Goal: Information Seeking & Learning: Learn about a topic

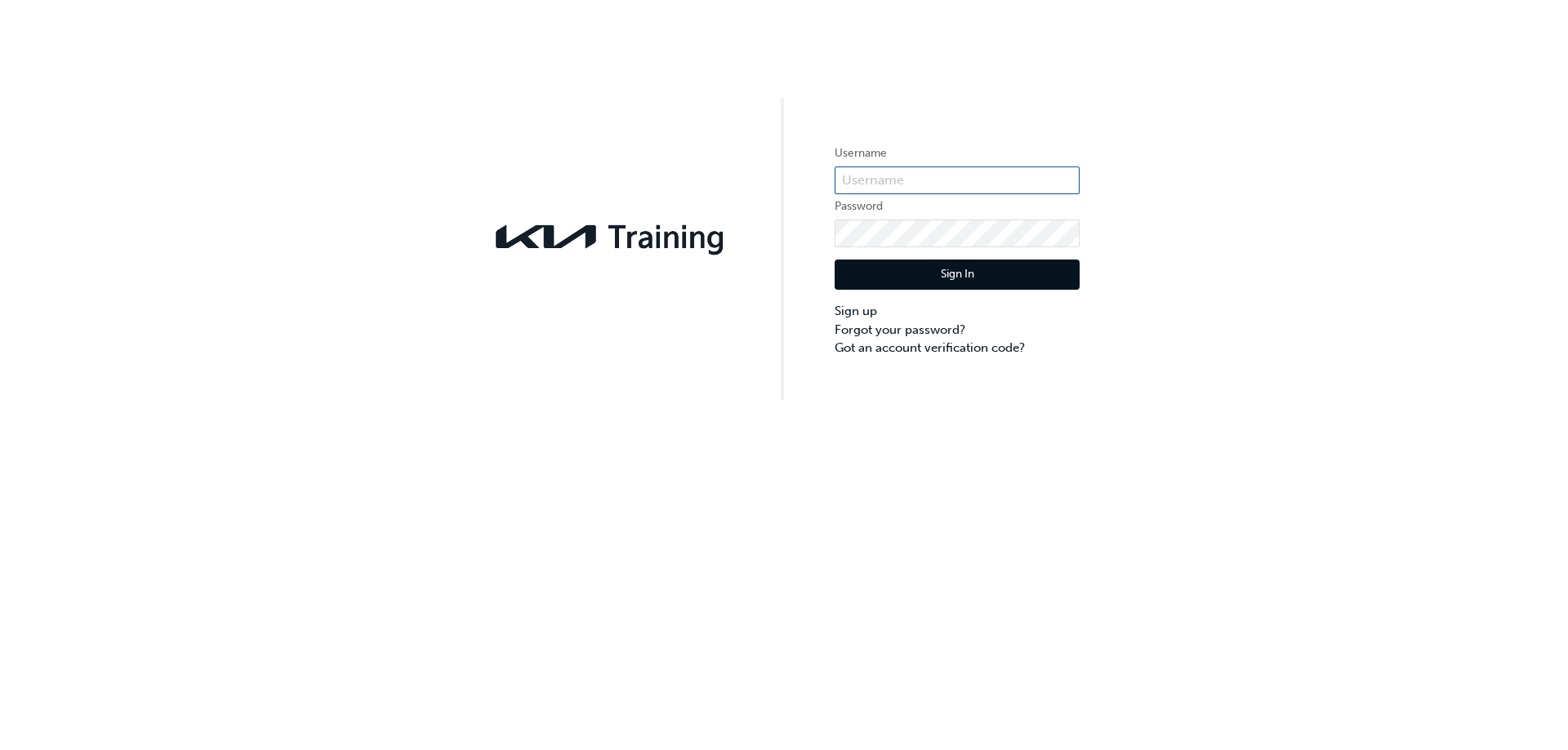
type input "KAU85086B8"
click at [942, 284] on button "Sign In" at bounding box center [957, 274] width 245 height 31
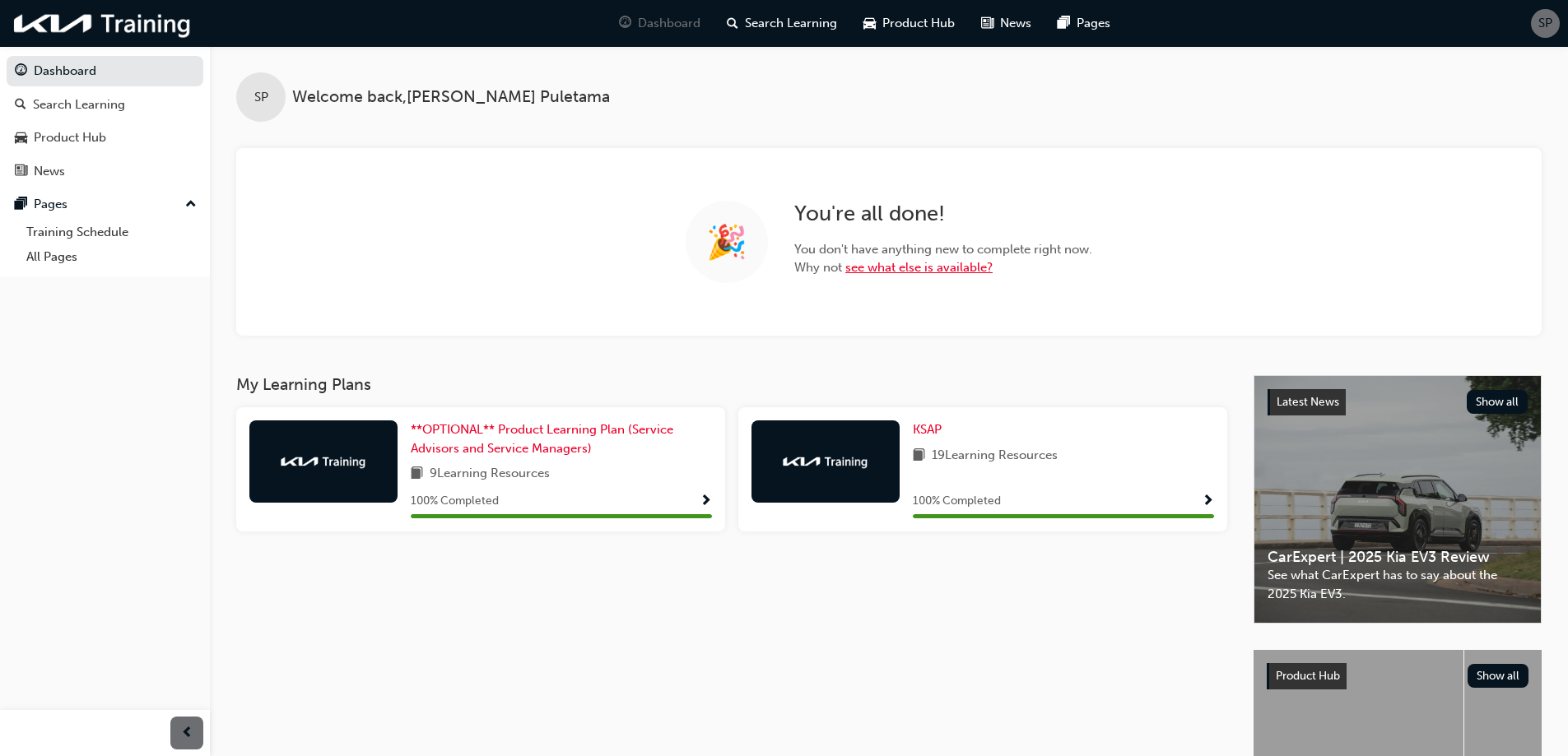
click at [942, 266] on link "see what else is available?" at bounding box center [918, 268] width 147 height 15
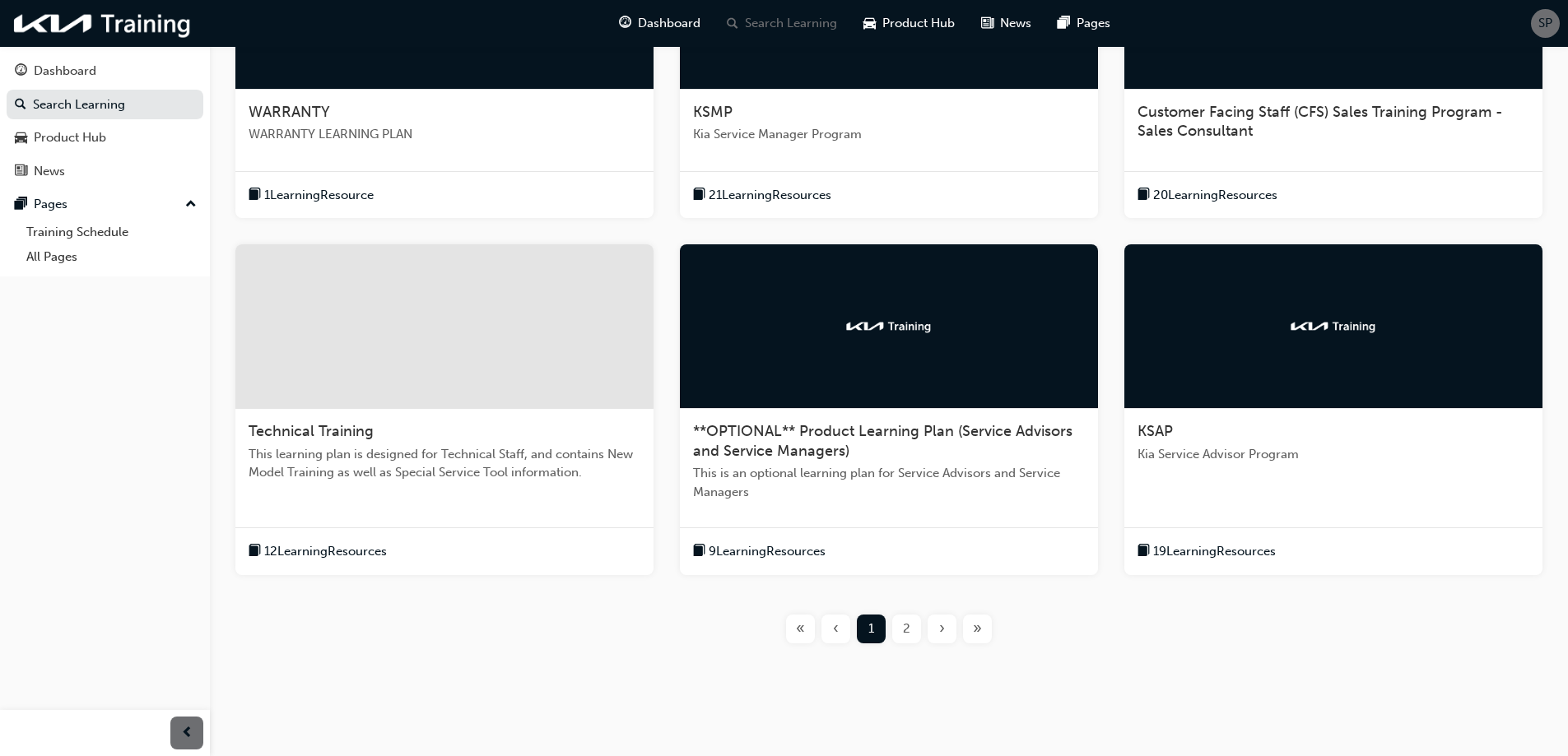
scroll to position [477, 0]
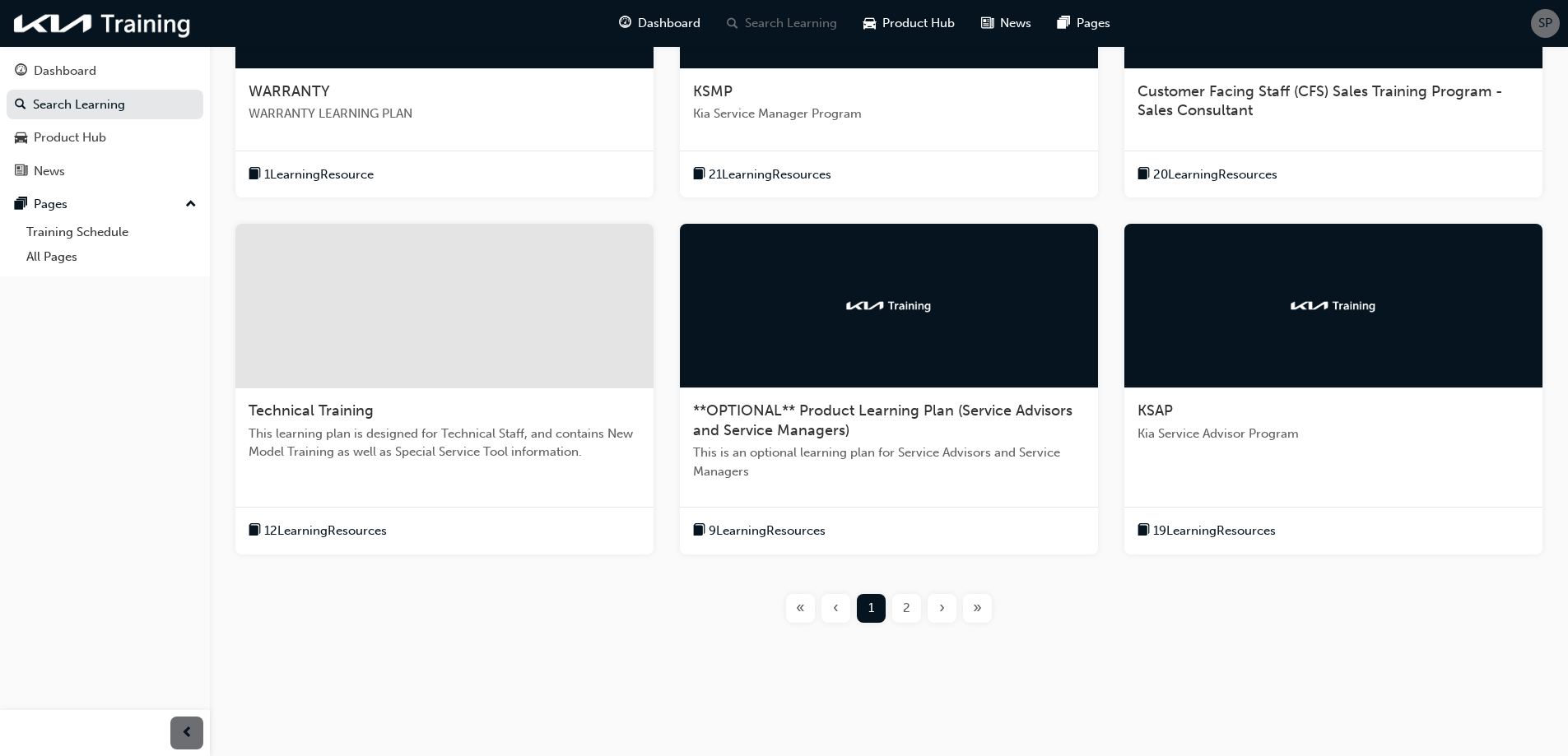
click at [902, 608] on div "2" at bounding box center [906, 608] width 29 height 29
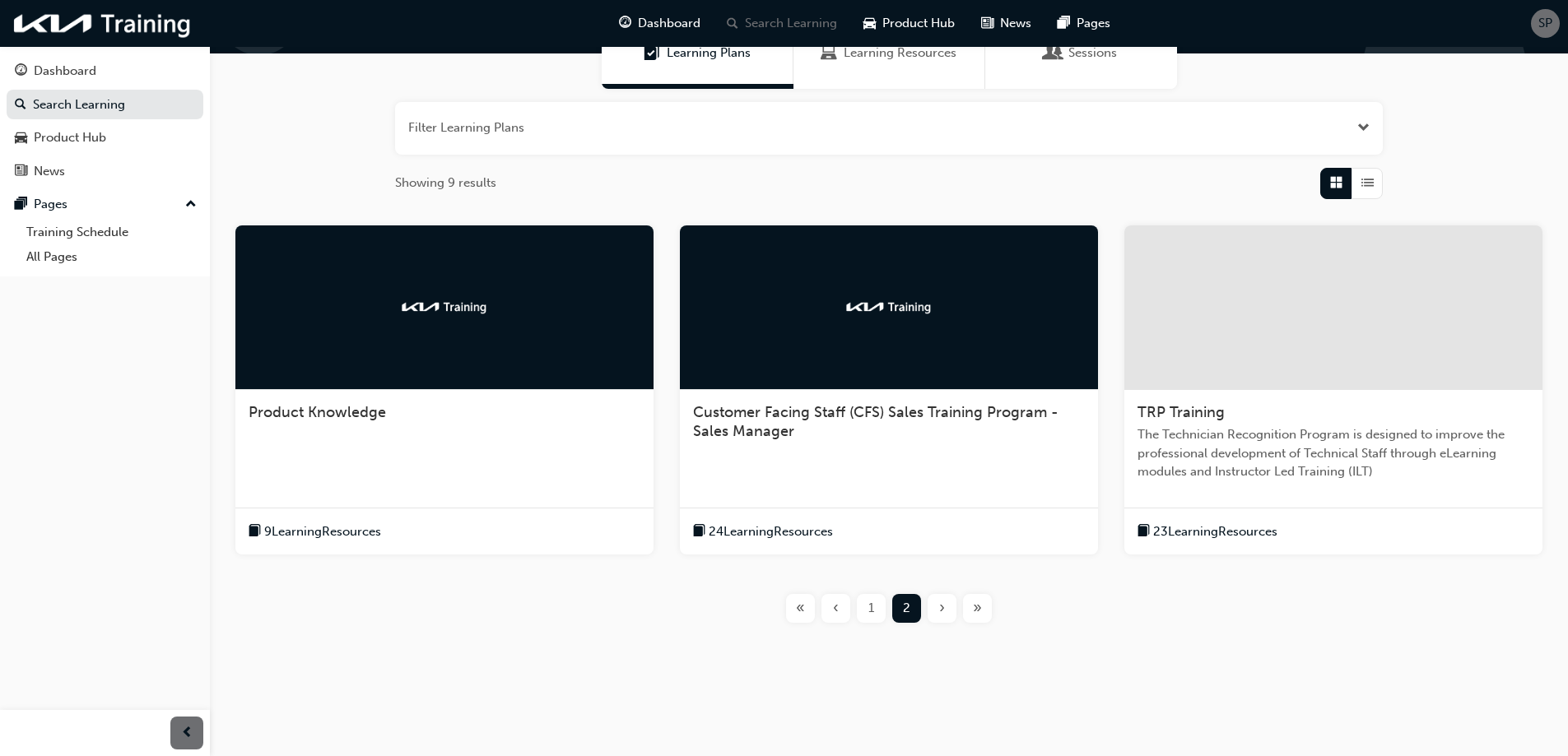
scroll to position [156, 0]
click at [473, 613] on div "« ‹ 1 2 › »" at bounding box center [889, 608] width 1306 height 29
click at [473, 612] on div "« ‹ 1 2 › »" at bounding box center [889, 608] width 1306 height 29
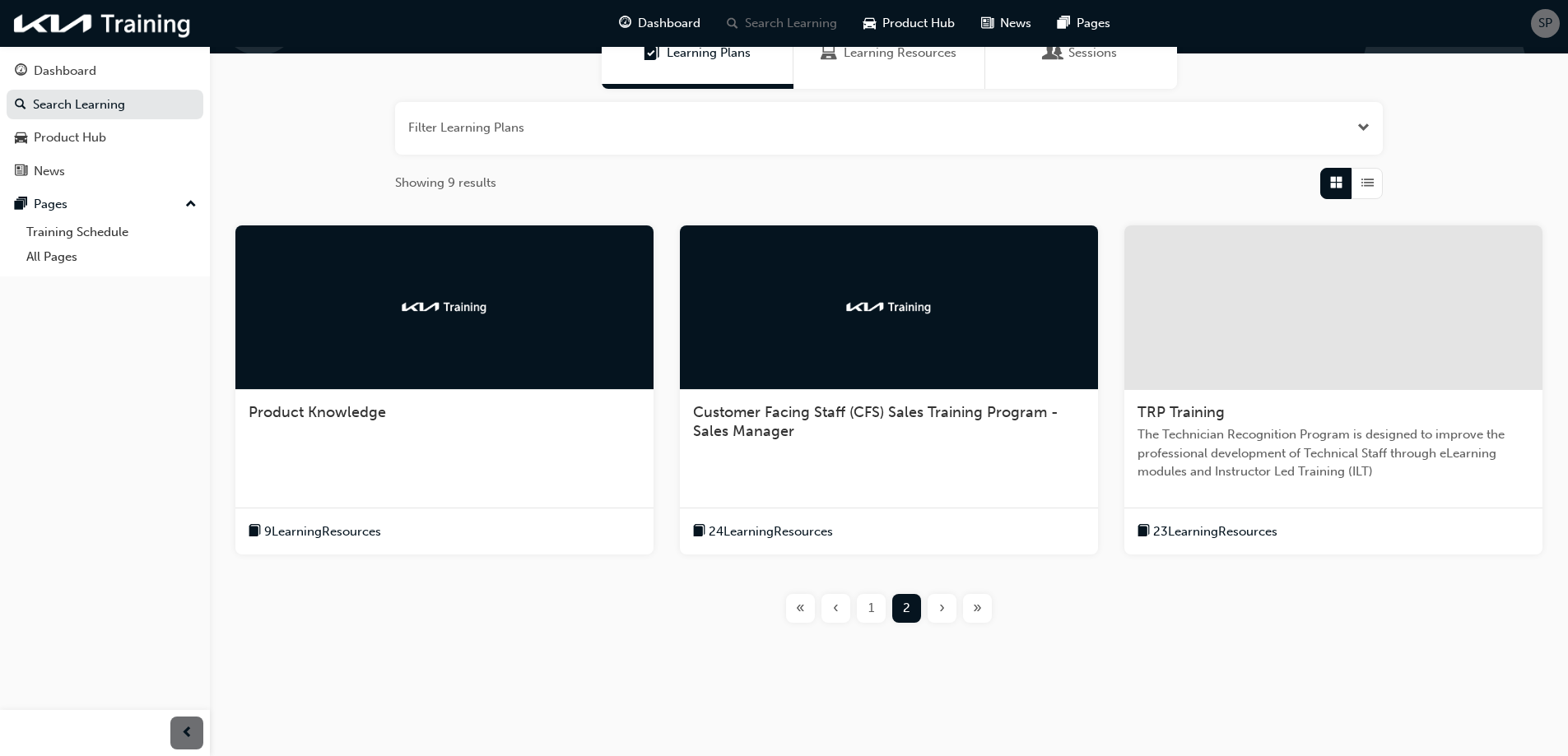
drag, startPoint x: 614, startPoint y: 666, endPoint x: 634, endPoint y: 666, distance: 20.0
click at [617, 664] on div "Learning Plans Learning Resources Sessions Filter Learning Plans Showing 9 resu…" at bounding box center [889, 303] width 1358 height 824
click at [865, 607] on div "1" at bounding box center [871, 608] width 29 height 29
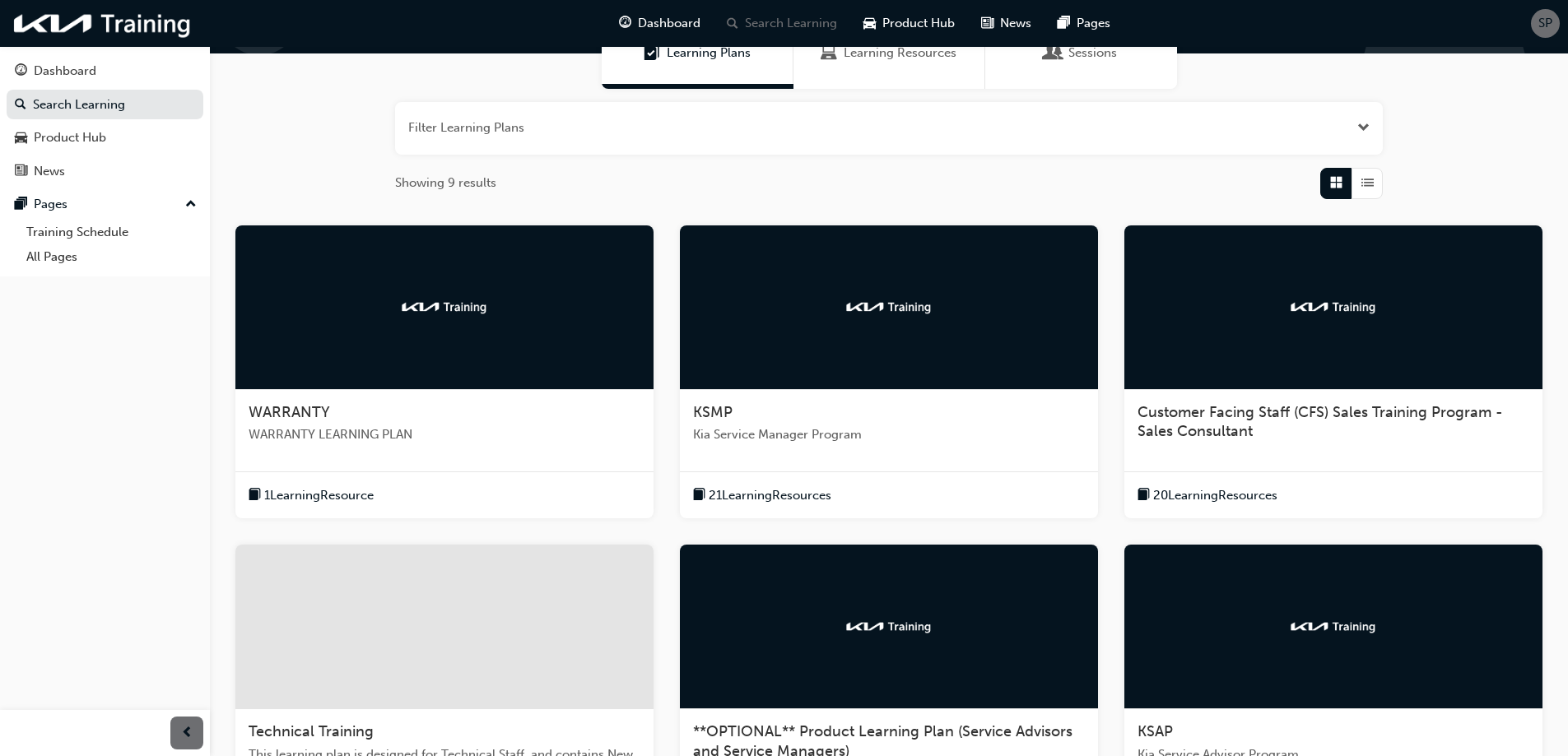
click at [398, 477] on div "1 Learning Resource" at bounding box center [444, 495] width 418 height 48
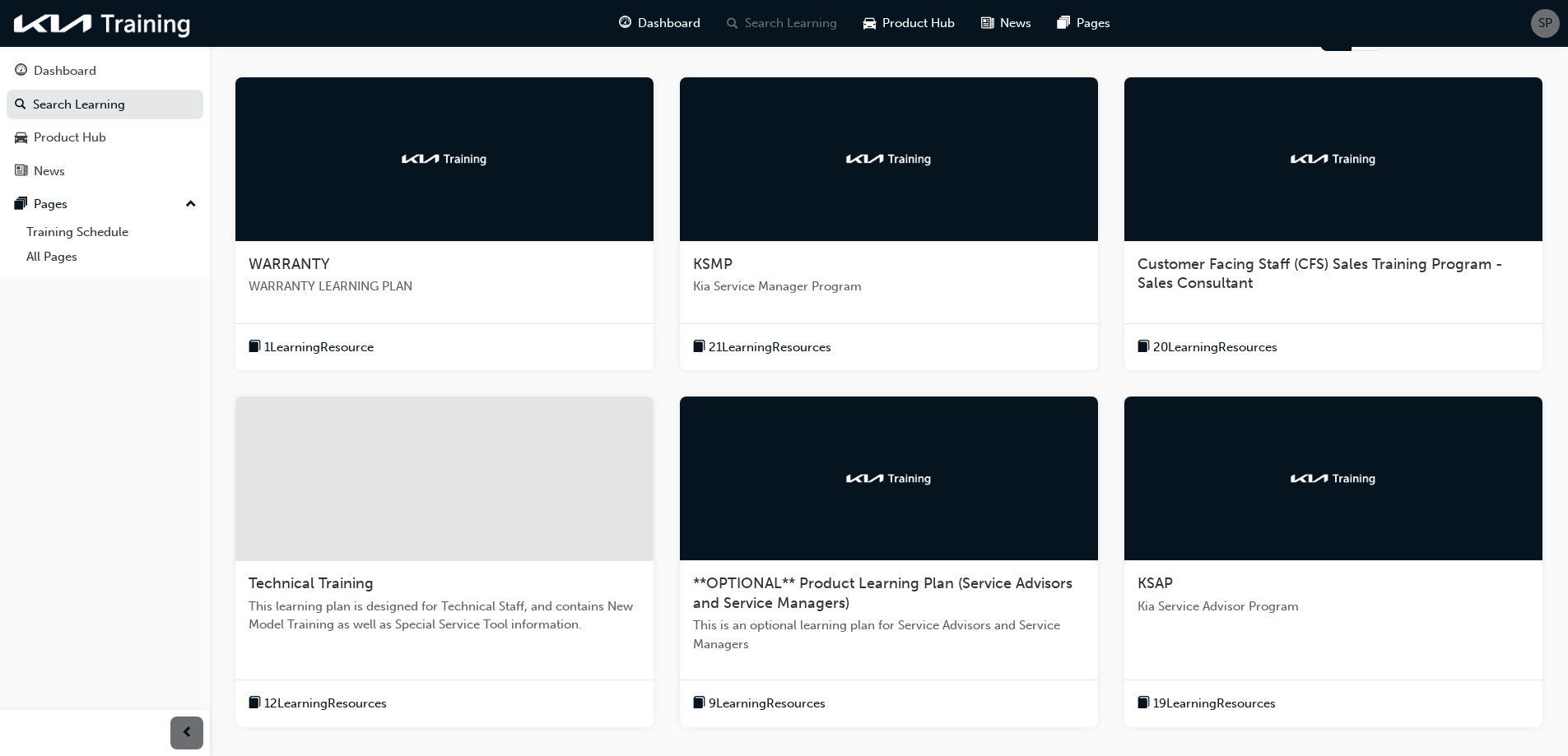
scroll to position [329, 0]
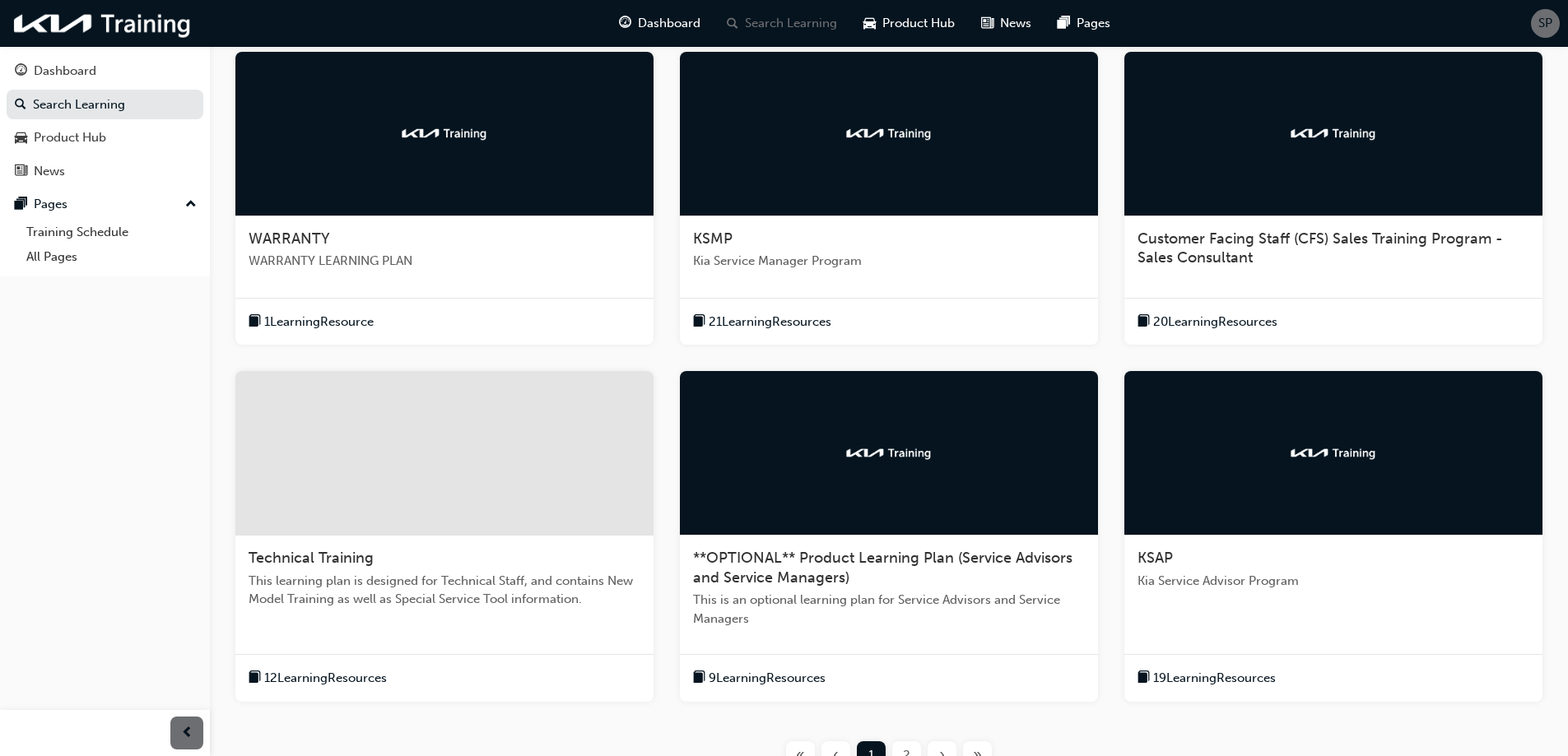
click at [1191, 252] on span "Customer Facing Staff (CFS) Sales Training Program - Sales Consultant" at bounding box center [1320, 248] width 365 height 37
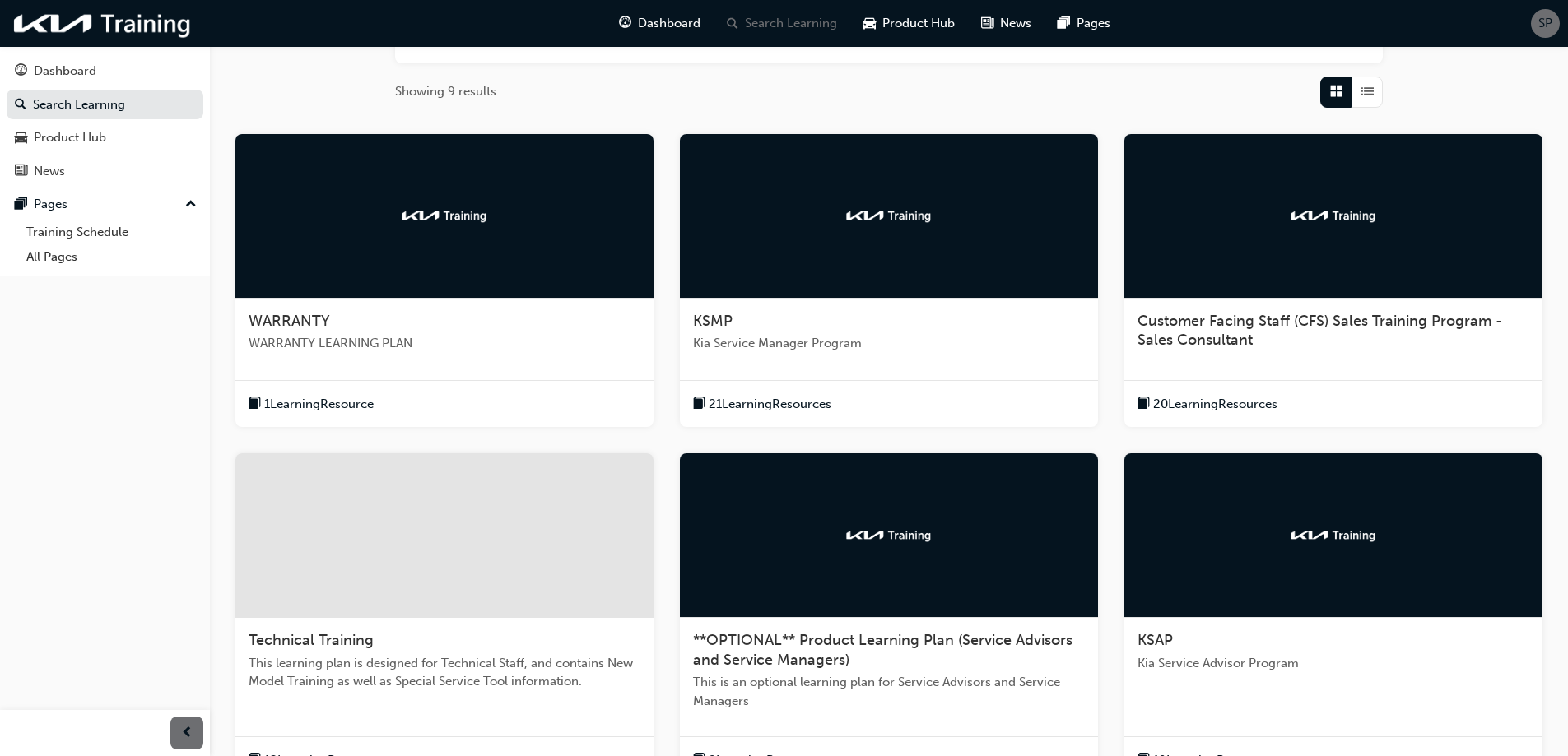
scroll to position [477, 0]
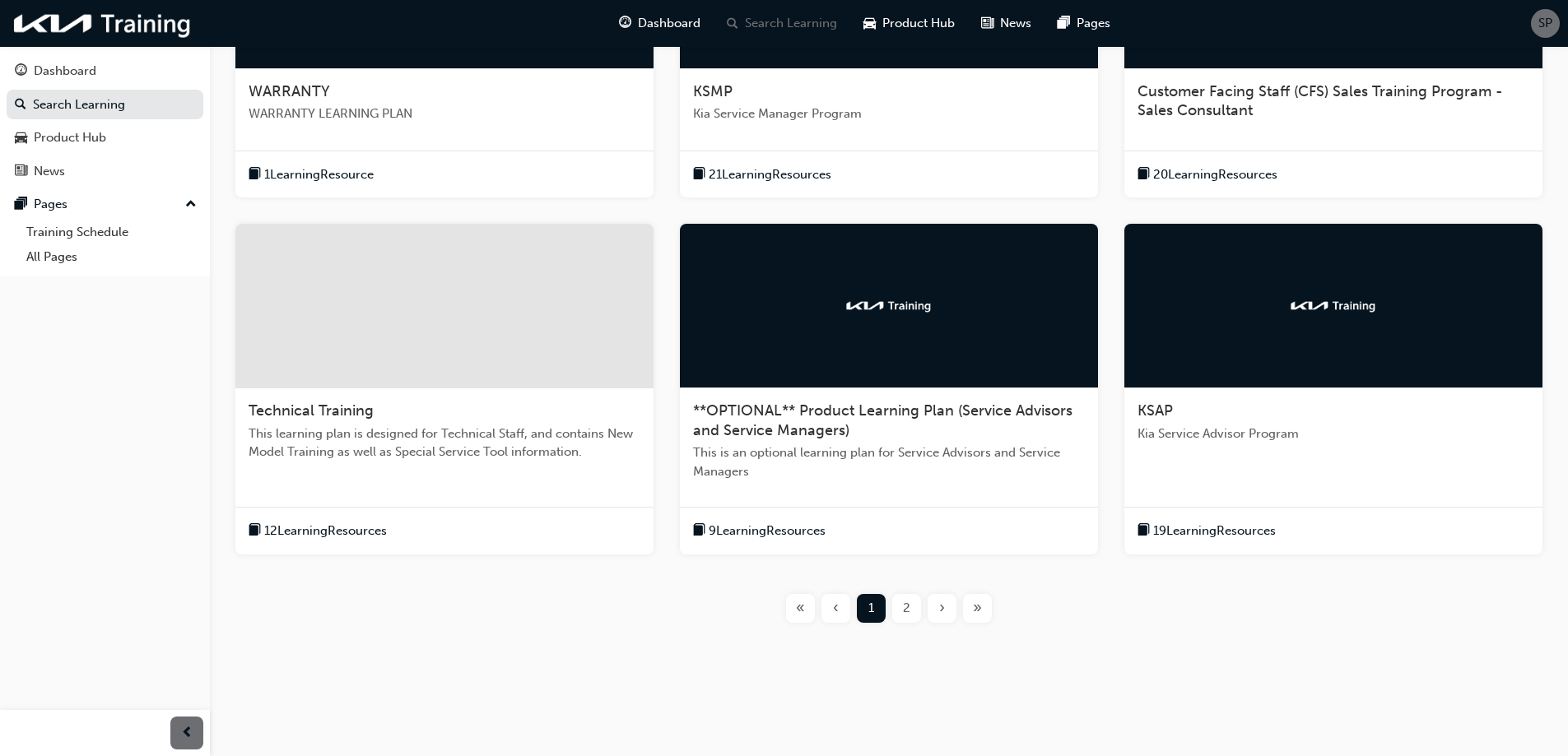
click at [643, 636] on div "WARRANTY WARRANTY LEARNING PLAN 1 Learning Resource KSMP Kia Service Manager Pr…" at bounding box center [889, 276] width 1306 height 745
click at [809, 424] on span "**OPTIONAL** Product Learning Plan (Service Advisors and Service Managers)" at bounding box center [882, 421] width 379 height 37
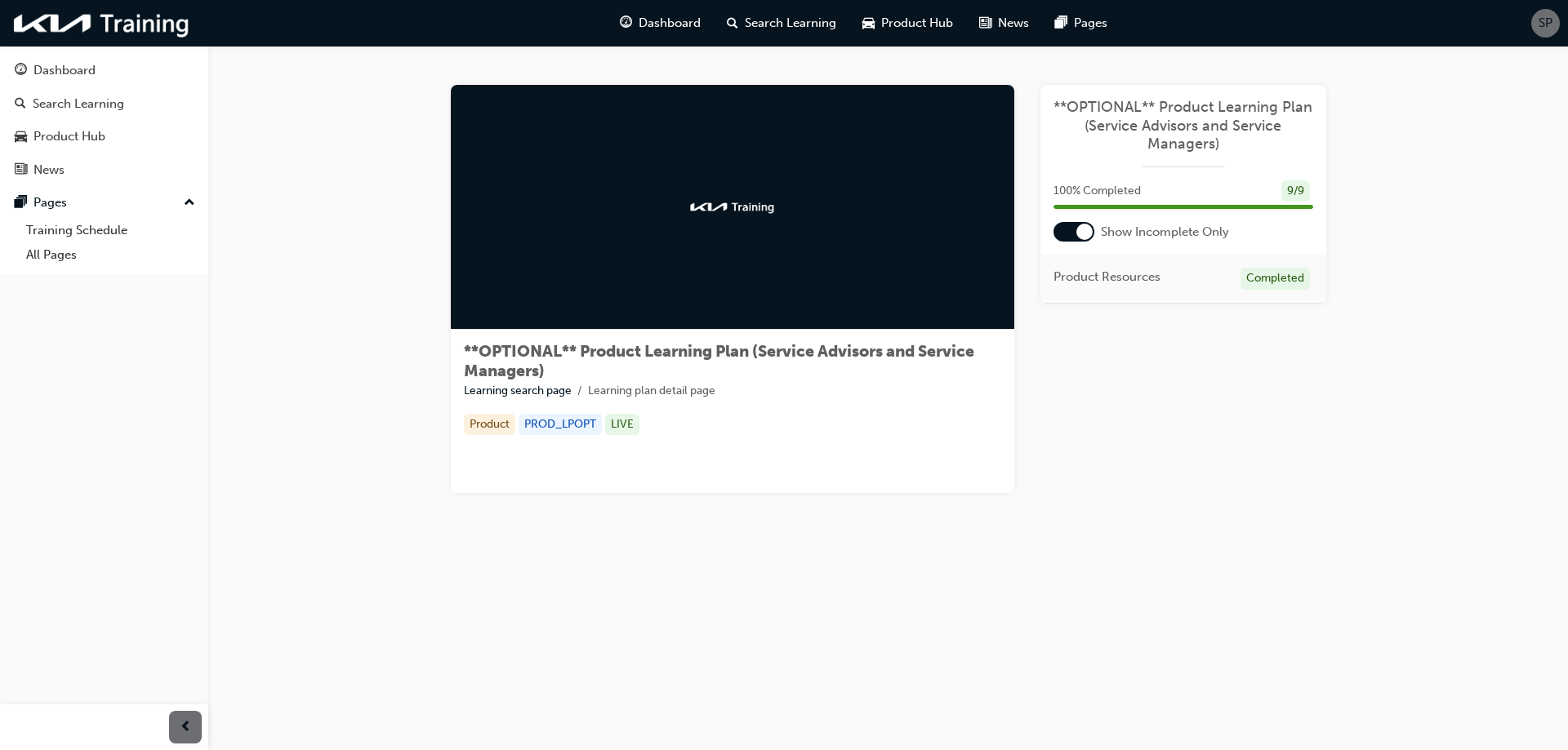
click at [1073, 231] on div at bounding box center [1074, 231] width 41 height 20
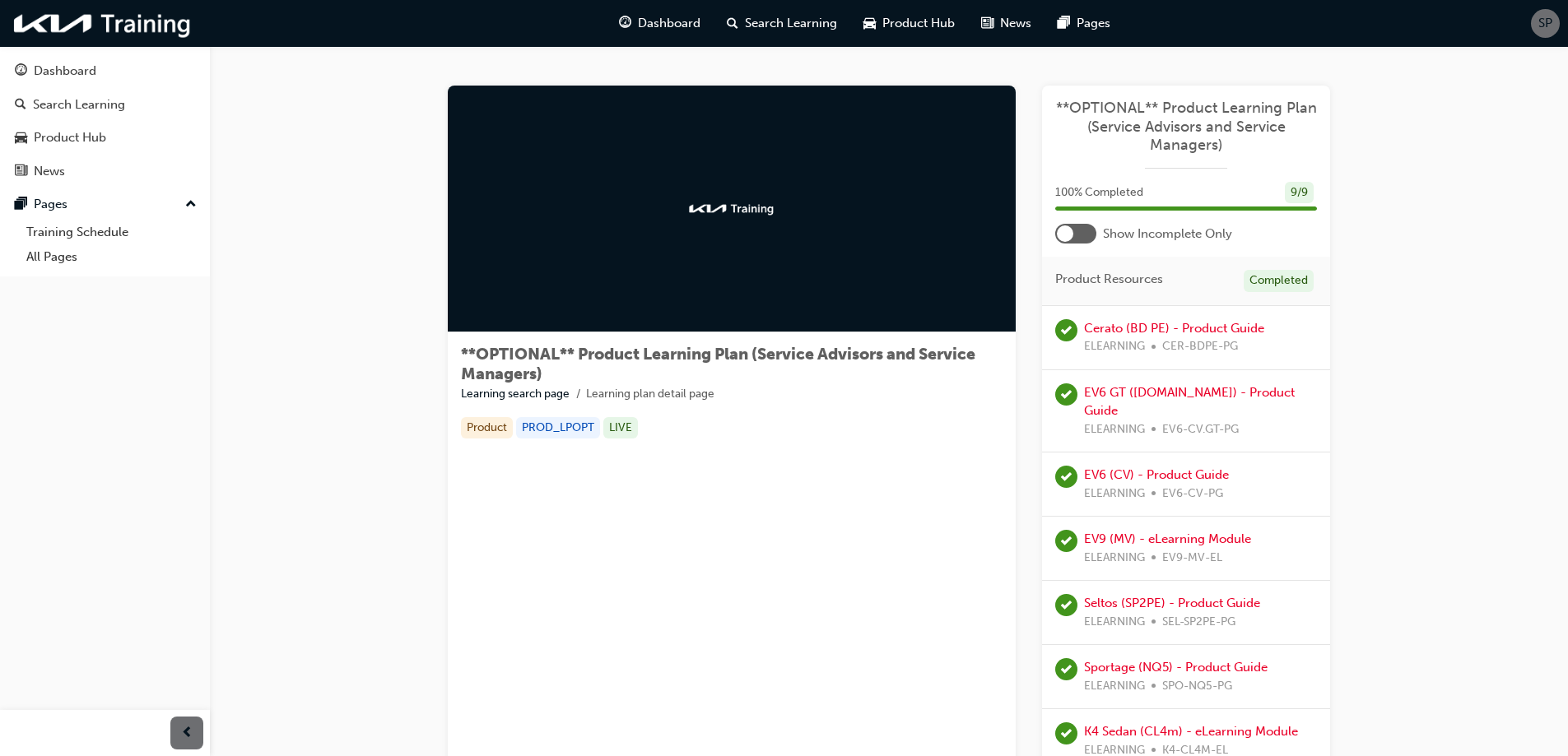
click at [1093, 234] on div at bounding box center [1075, 233] width 41 height 20
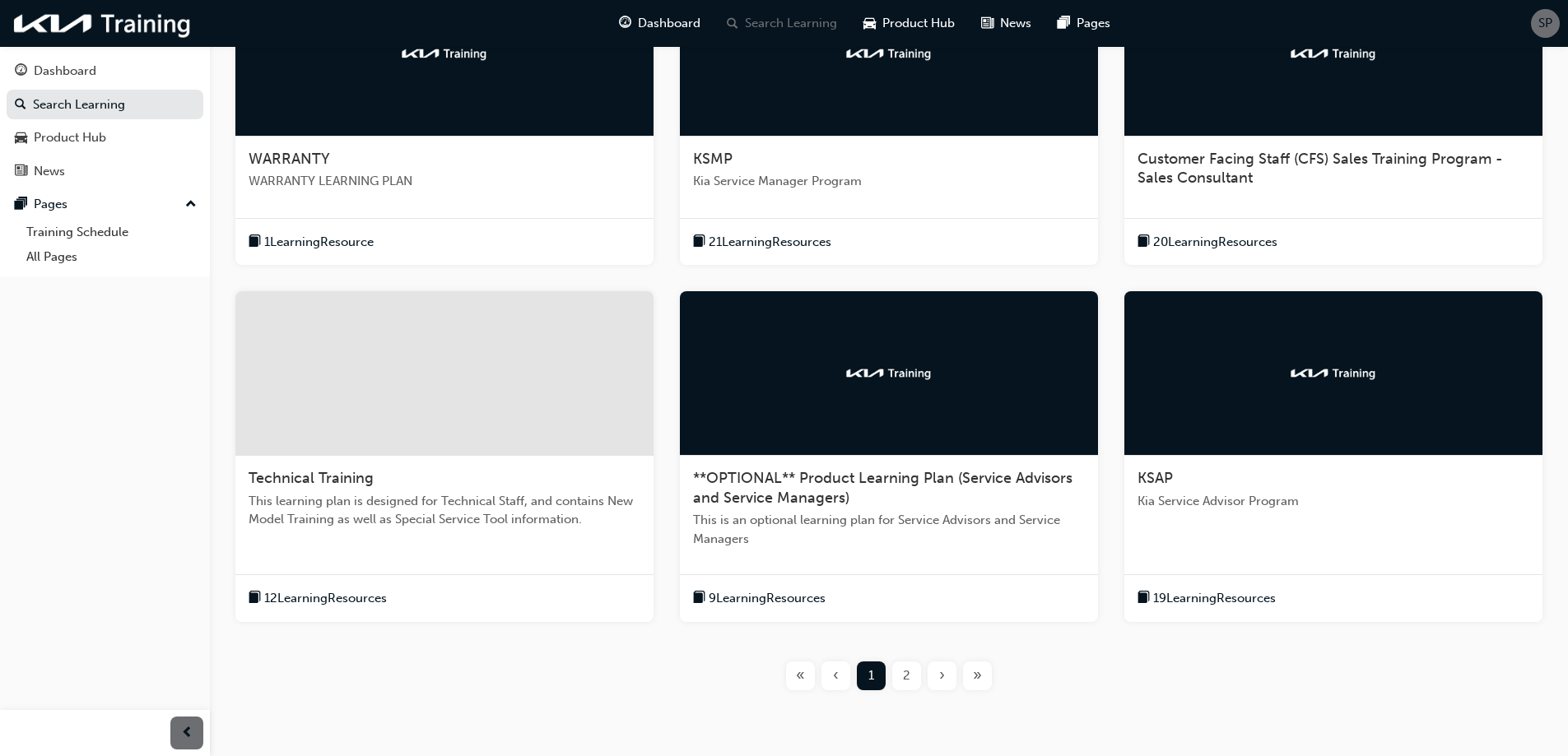
scroll to position [477, 0]
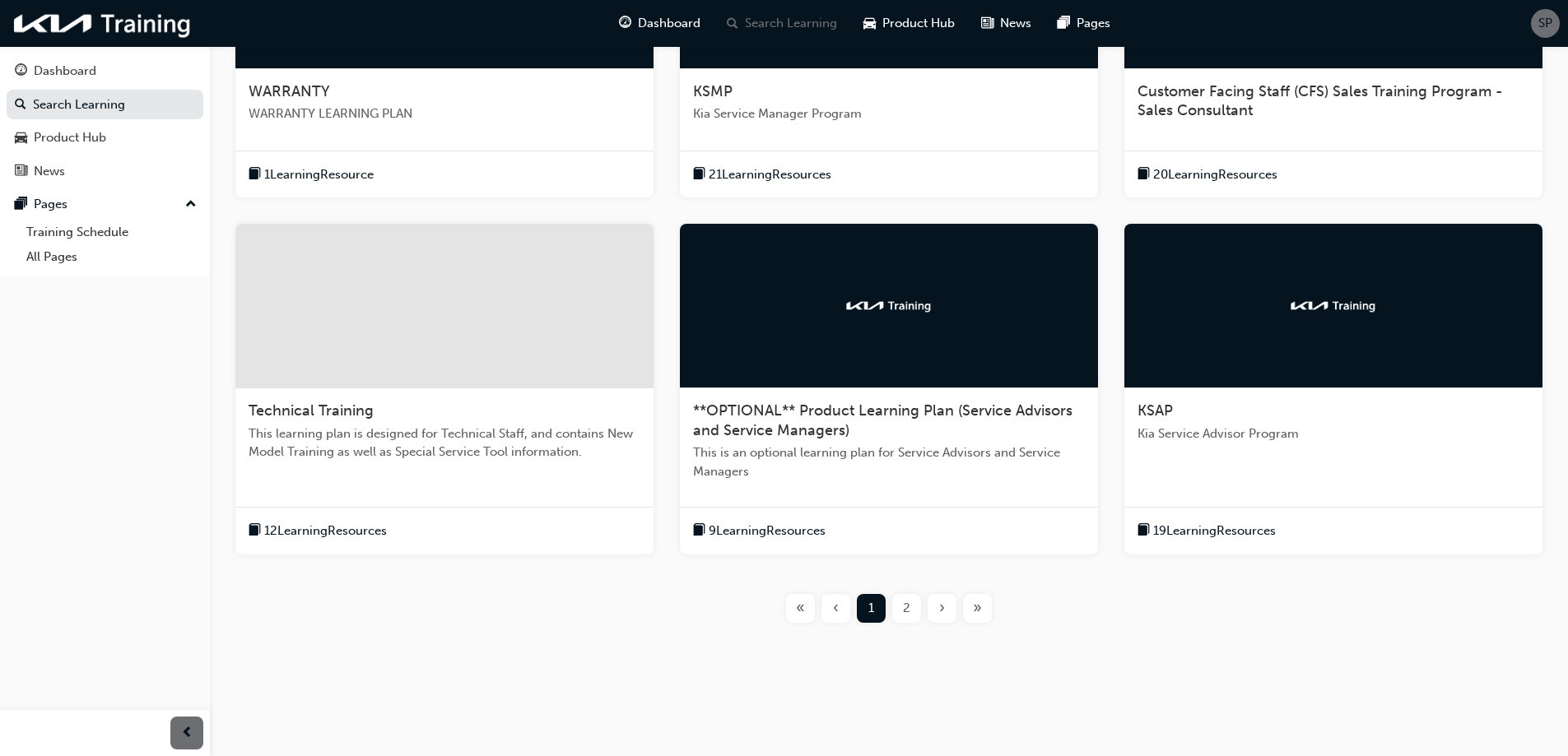
click at [1189, 414] on div "KSAP" at bounding box center [1333, 411] width 392 height 20
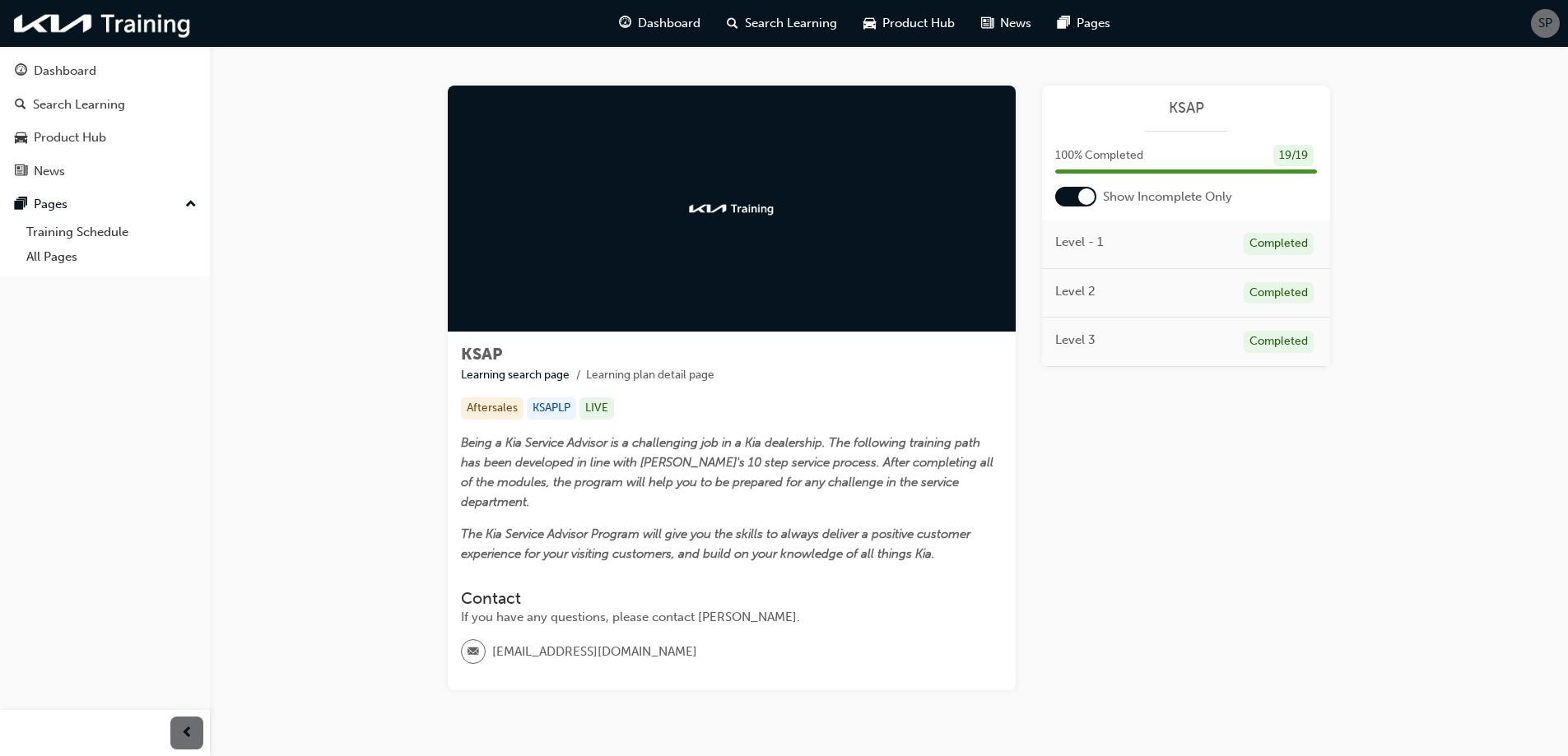
drag, startPoint x: 282, startPoint y: 471, endPoint x: 259, endPoint y: 450, distance: 31.1
click at [281, 468] on div "KSAP Learning search page Learning plan detail page KSAP Learning search page L…" at bounding box center [889, 408] width 1358 height 723
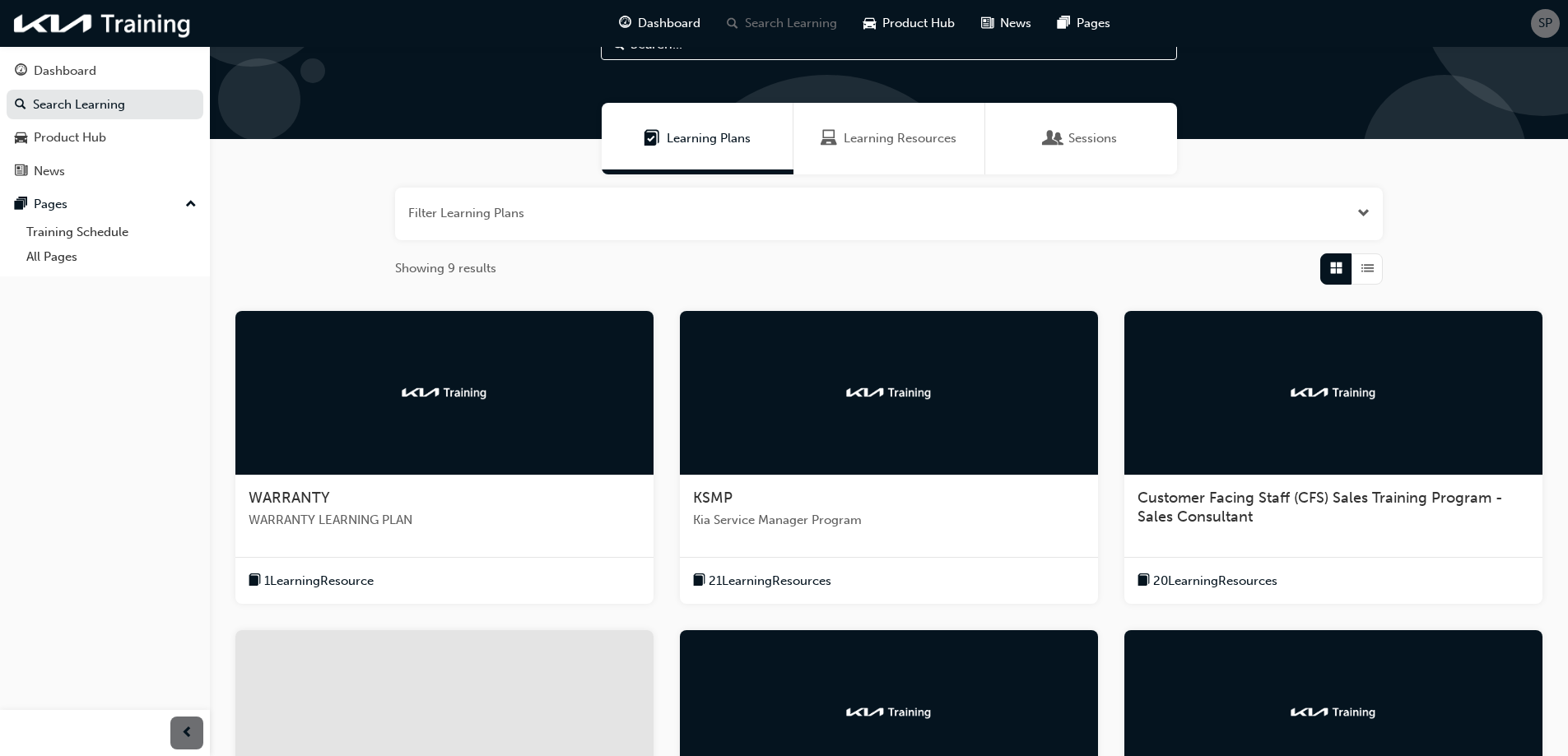
scroll to position [65, 0]
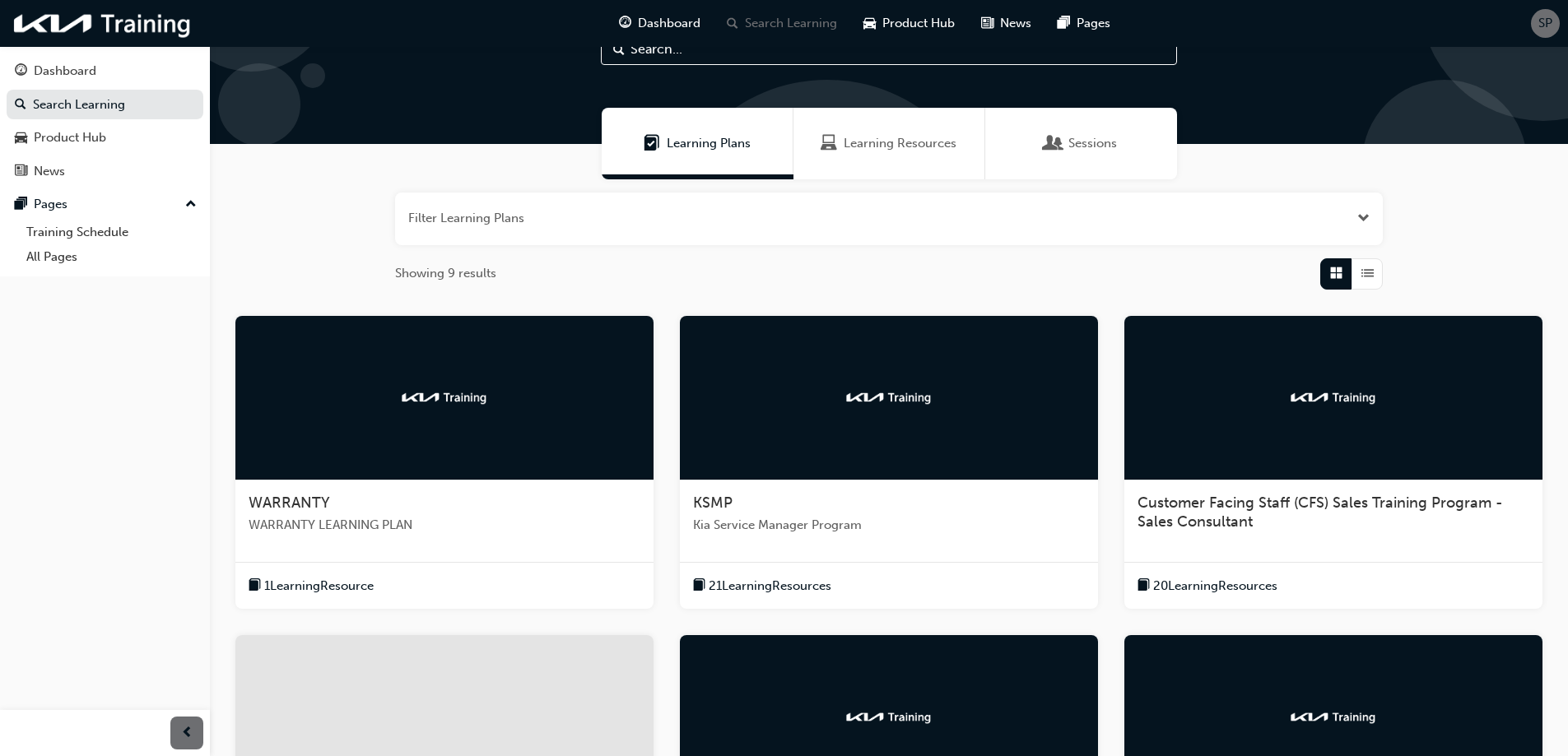
click at [348, 399] on div at bounding box center [444, 398] width 418 height 165
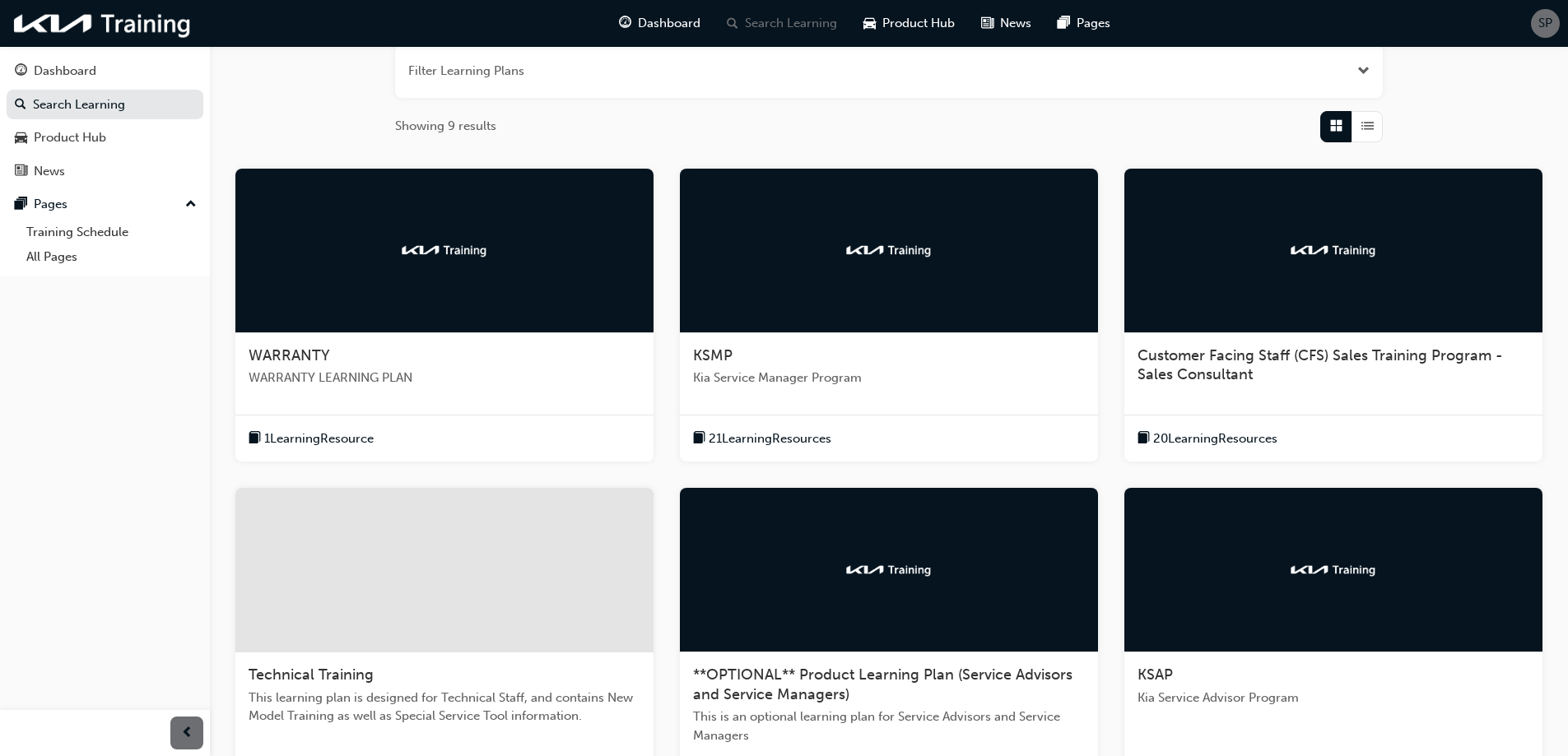
scroll to position [230, 0]
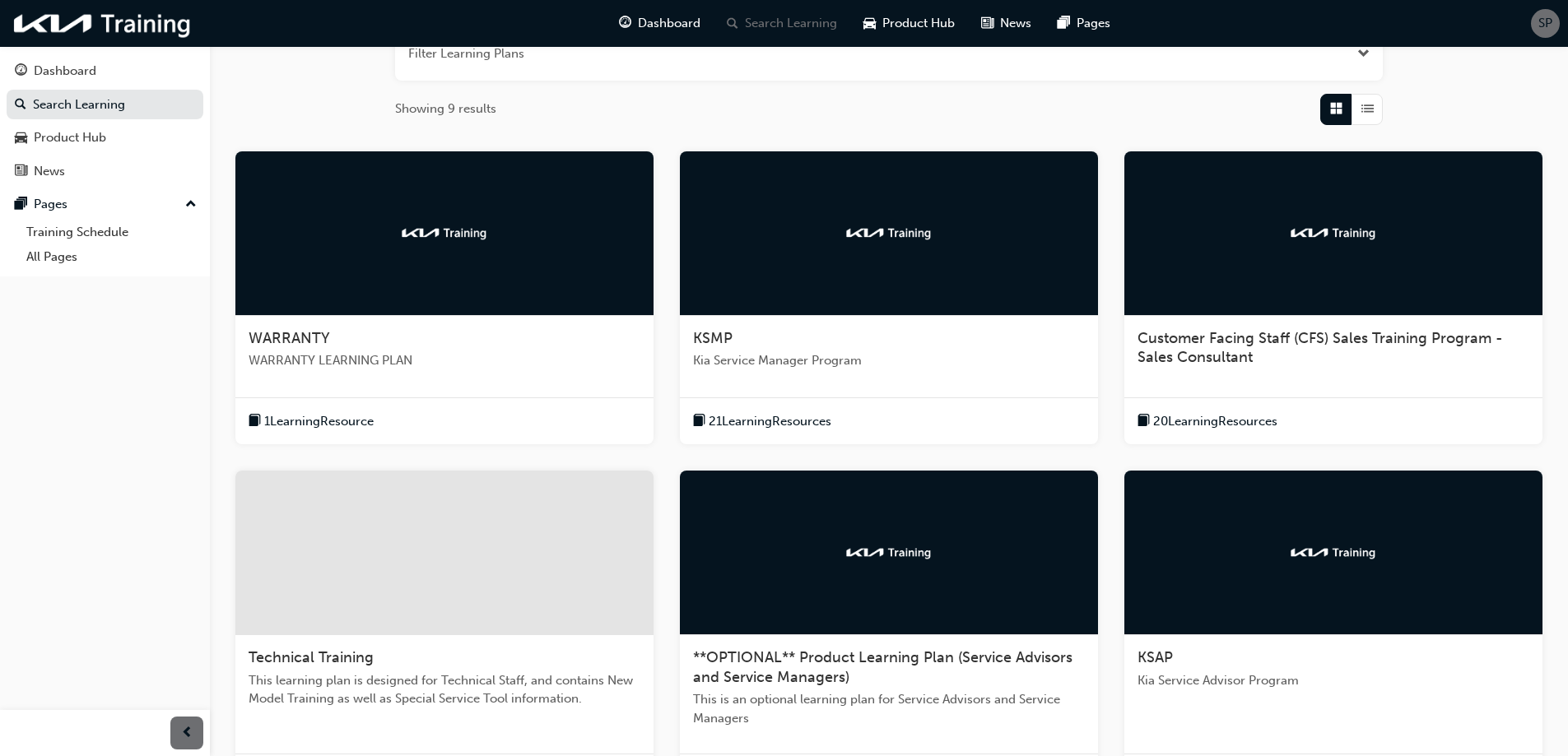
click at [98, 471] on div "Dashboard Search Learning Product Hub News Pages Pages Training Schedule All Pa…" at bounding box center [105, 358] width 210 height 716
click at [102, 552] on div "Dashboard Search Learning Product Hub News Pages Pages Training Schedule All Pa…" at bounding box center [105, 358] width 210 height 716
click at [119, 482] on div "Dashboard Search Learning Product Hub News Pages Pages Training Schedule All Pa…" at bounding box center [105, 358] width 210 height 716
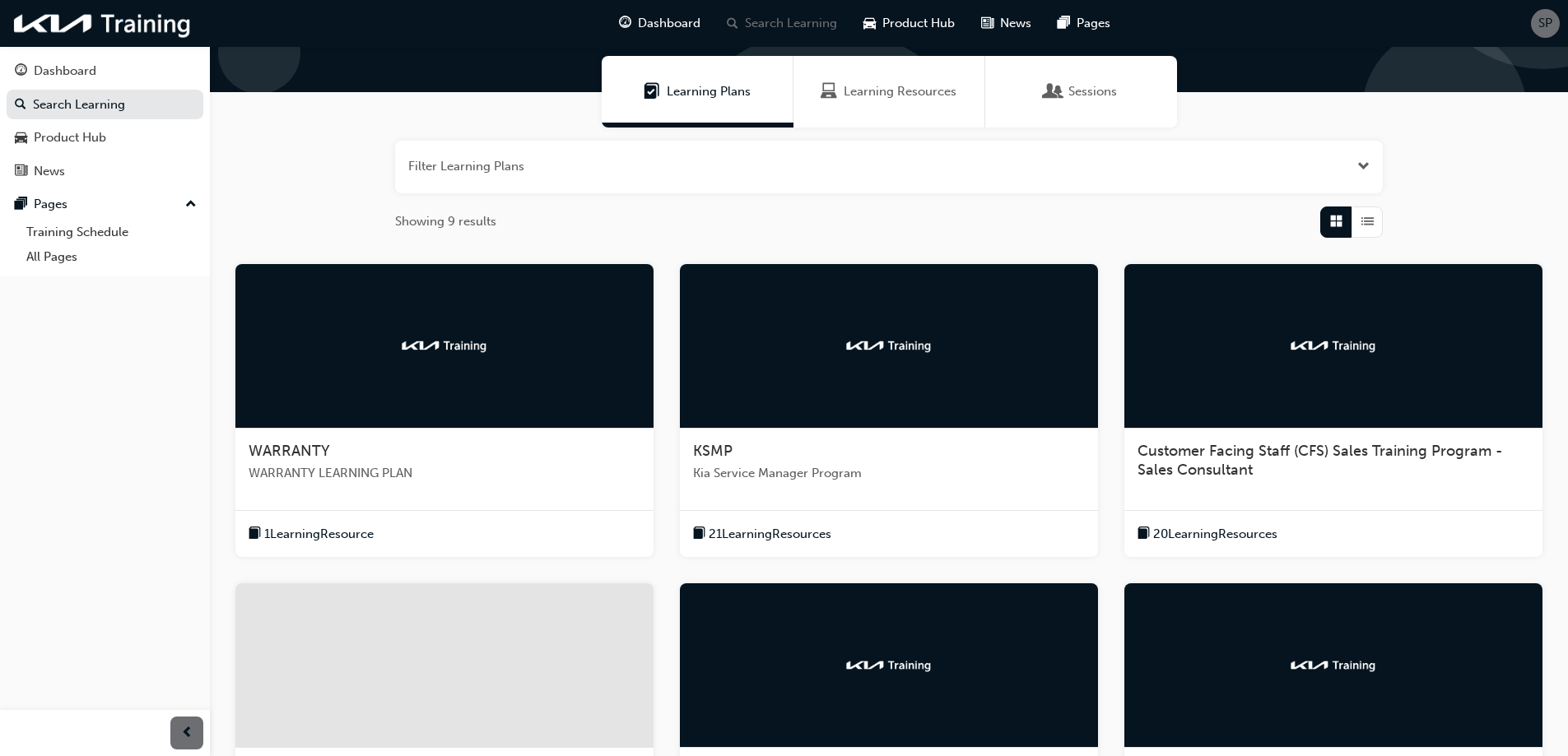
scroll to position [0, 0]
